Goal: Find specific page/section: Find specific page/section

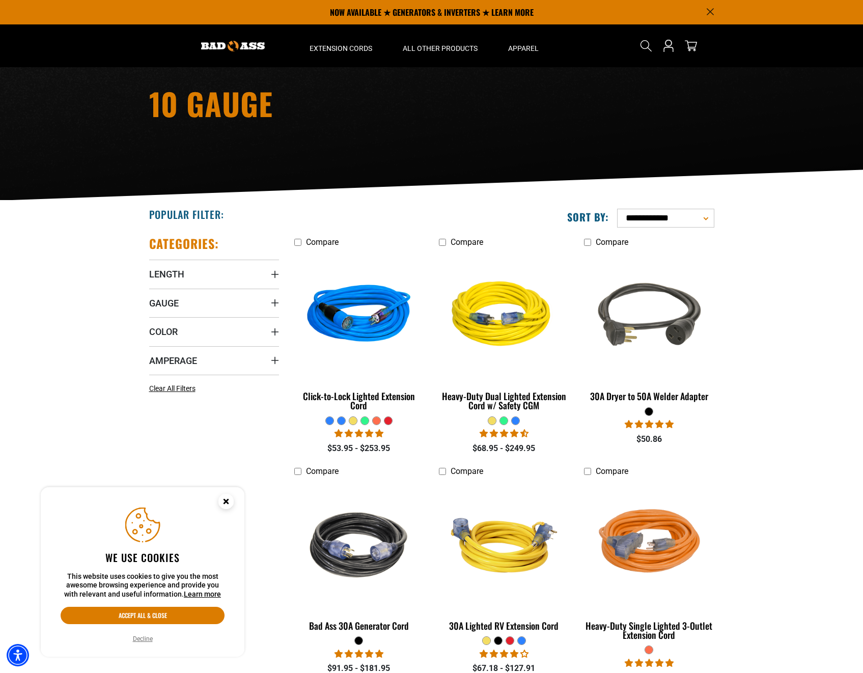
scroll to position [51, 0]
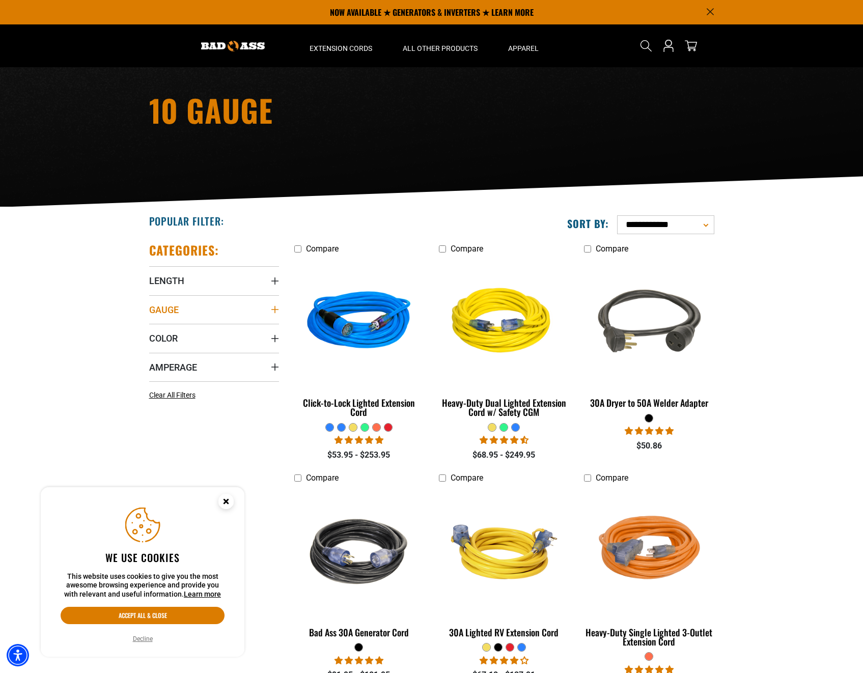
click at [269, 306] on summary "Gauge" at bounding box center [214, 309] width 130 height 29
click at [153, 347] on icon at bounding box center [153, 347] width 8 height 13
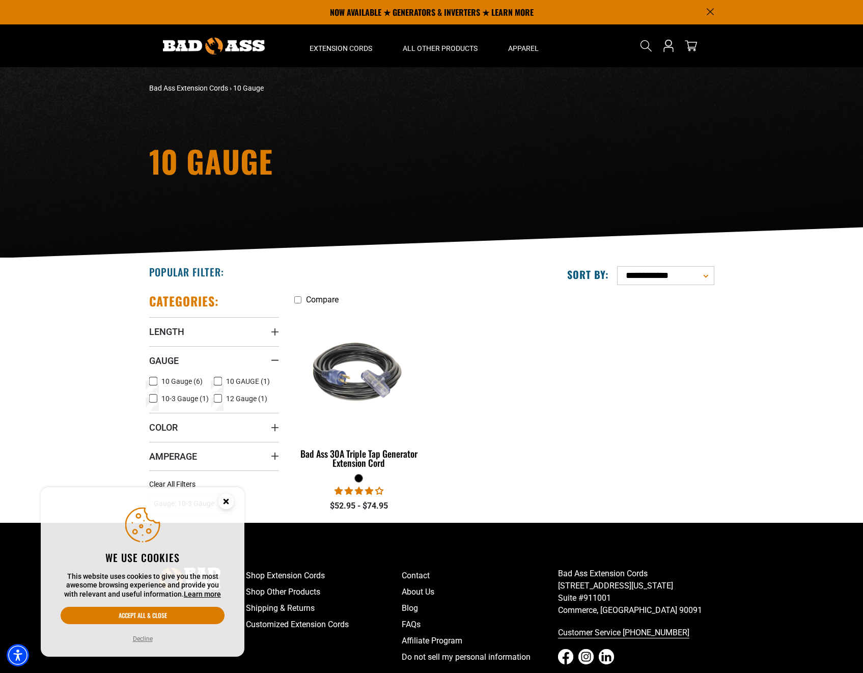
click at [153, 378] on icon at bounding box center [153, 381] width 8 height 13
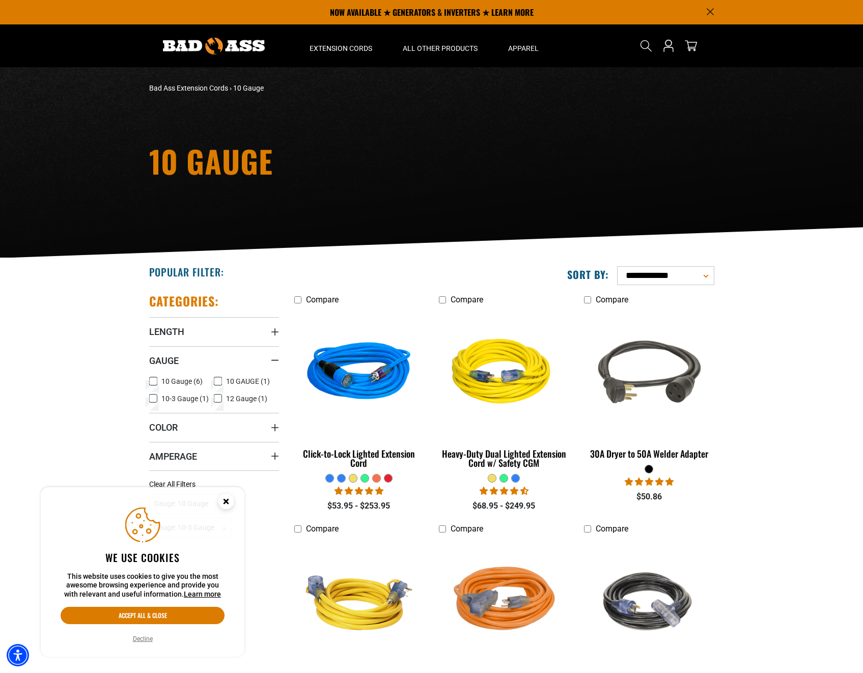
click at [218, 379] on icon at bounding box center [218, 381] width 8 height 13
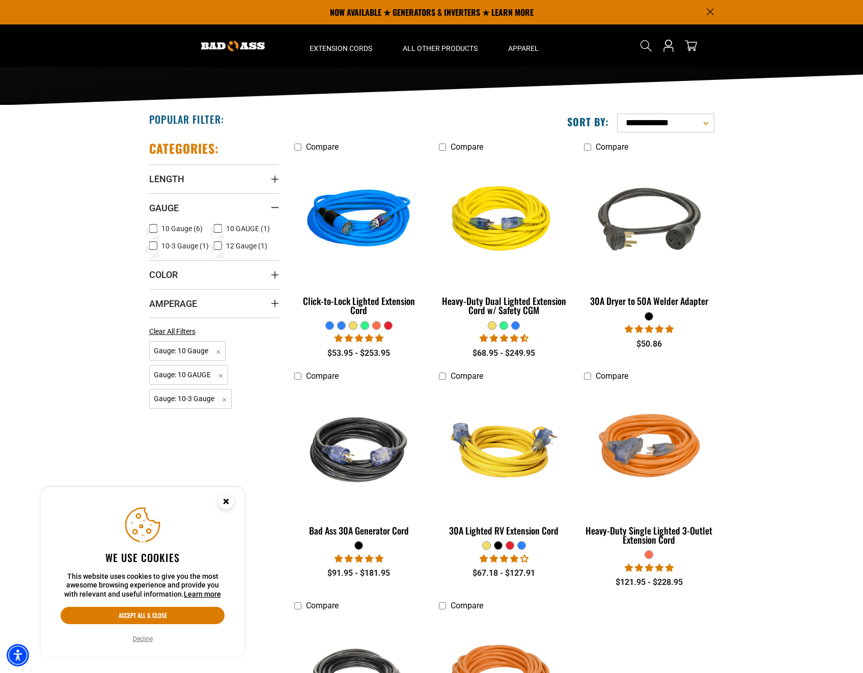
scroll to position [102, 0]
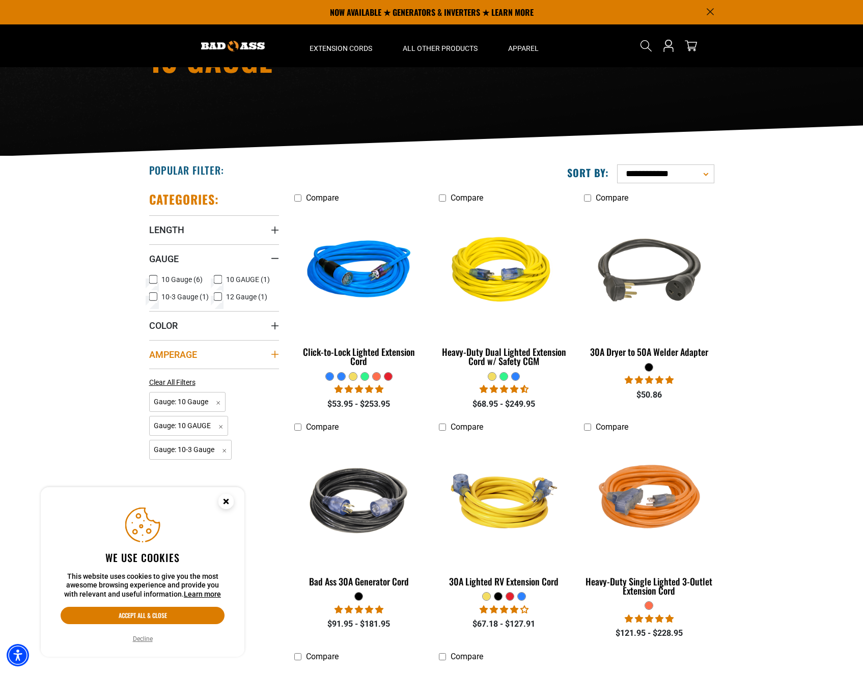
click at [233, 351] on summary "Amperage" at bounding box center [214, 354] width 130 height 29
click at [155, 374] on icon at bounding box center [153, 375] width 8 height 13
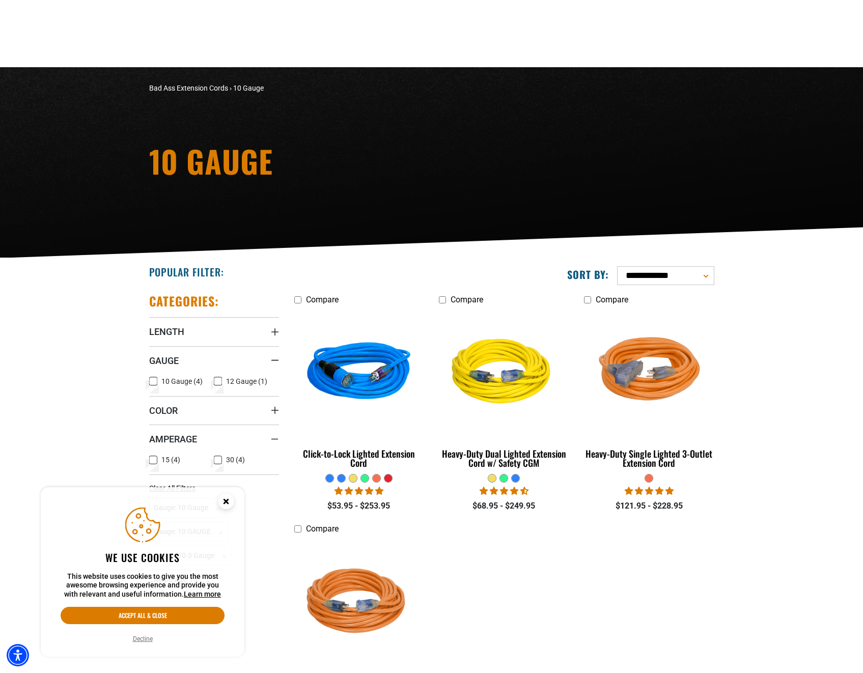
scroll to position [102, 0]
